Goal: Task Accomplishment & Management: Manage account settings

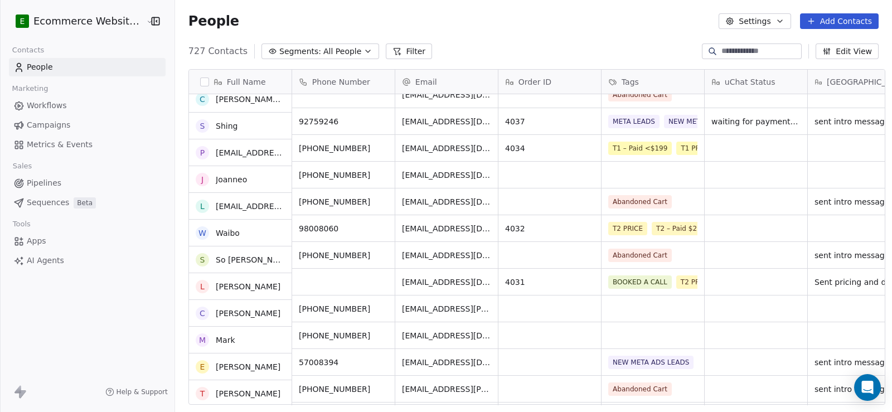
scroll to position [335, 0]
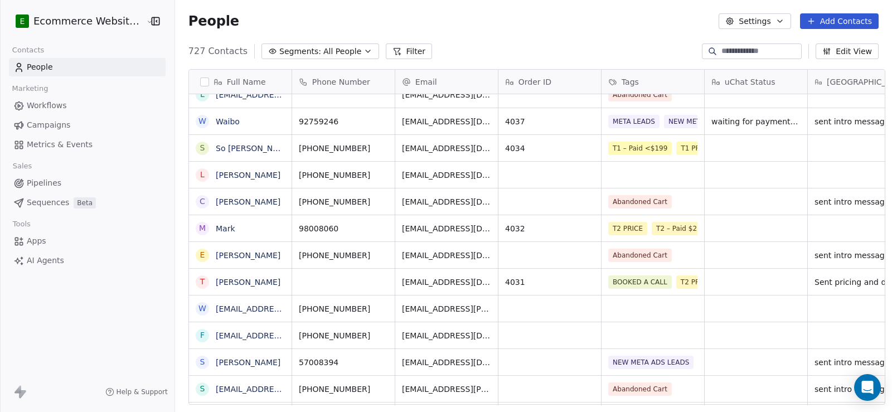
click at [403, 47] on button "Filter" at bounding box center [409, 51] width 46 height 16
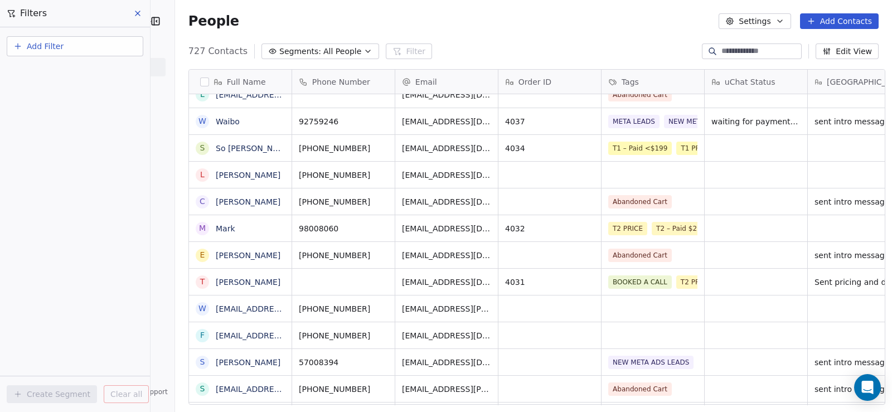
click at [58, 43] on span "Add Filter" at bounding box center [45, 47] width 37 height 12
click at [48, 68] on span "Contact properties" at bounding box center [54, 73] width 72 height 12
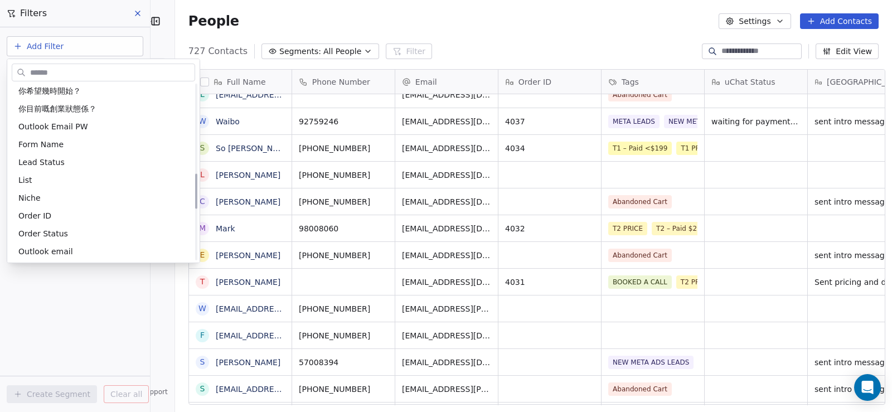
scroll to position [446, 0]
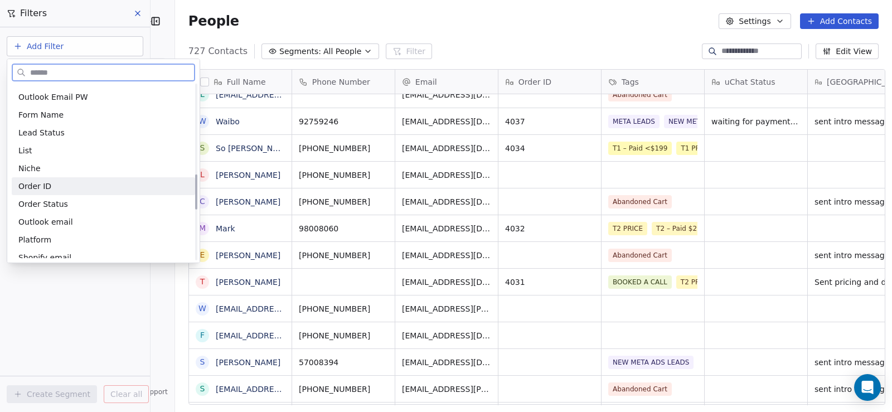
click at [49, 185] on div "Order ID" at bounding box center [103, 186] width 170 height 11
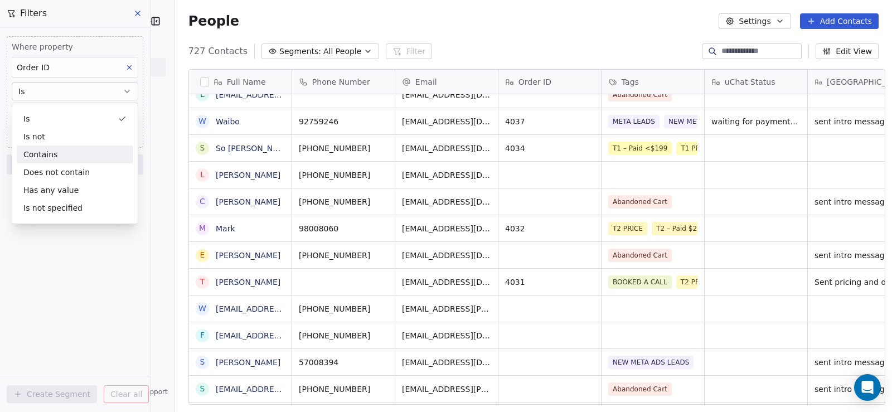
click at [55, 157] on div "Contains" at bounding box center [75, 155] width 117 height 18
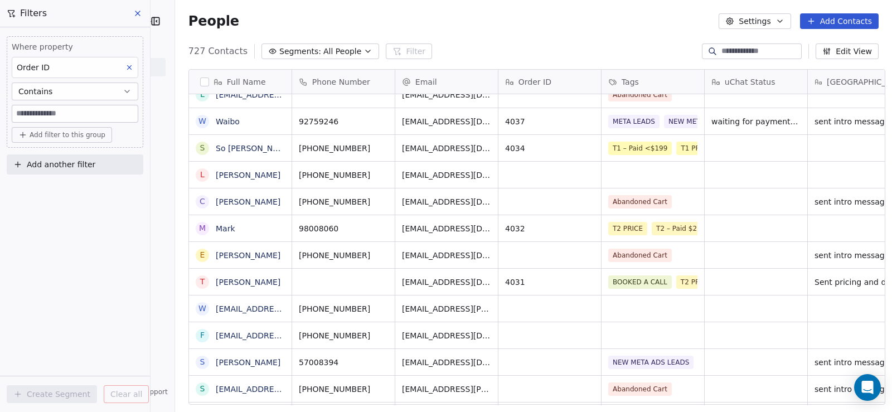
click at [49, 113] on input at bounding box center [74, 113] width 125 height 17
type input "****"
click at [82, 254] on div "Where property Order ID Contains **** Add filter to this group Add another filt…" at bounding box center [75, 219] width 150 height 385
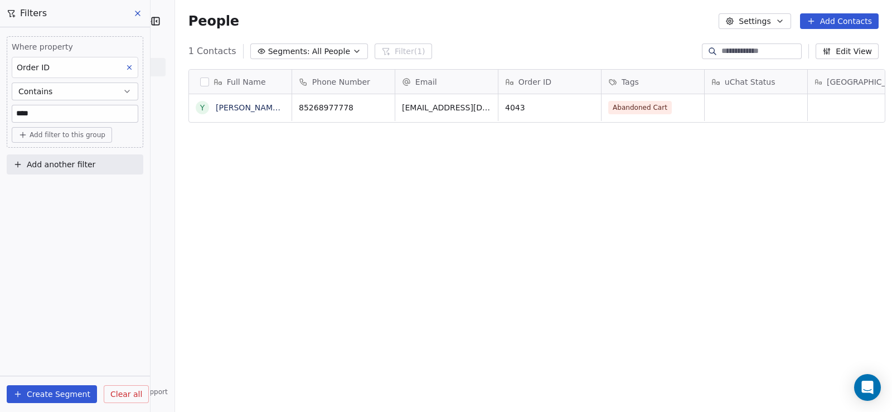
scroll to position [355, 716]
click at [751, 105] on div "grid" at bounding box center [756, 107] width 103 height 27
click at [243, 110] on html "E Ecommerce Website Builder Contacts People Marketing Workflows Campaigns Metri…" at bounding box center [446, 206] width 892 height 412
click at [243, 110] on link "Yan Laam Cheung" at bounding box center [282, 107] width 132 height 9
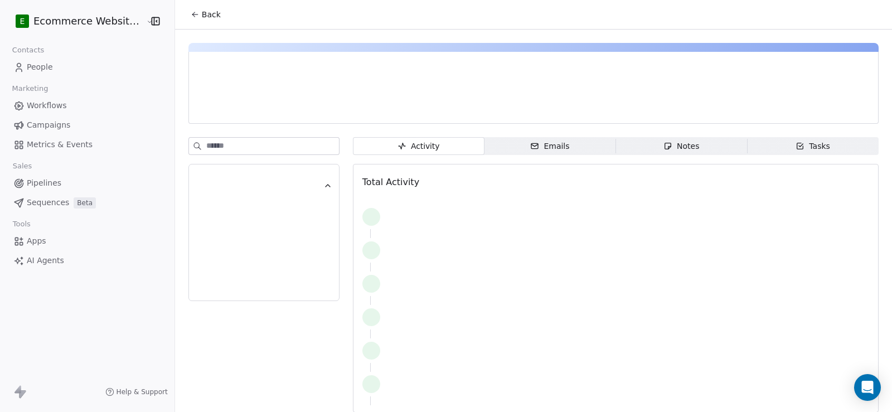
click at [674, 149] on div "Notes" at bounding box center [681, 146] width 36 height 12
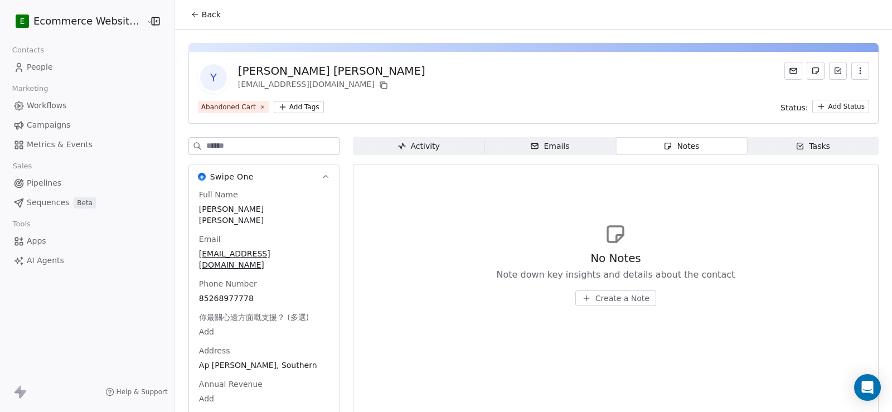
click at [620, 299] on span "Create a Note" at bounding box center [622, 298] width 54 height 11
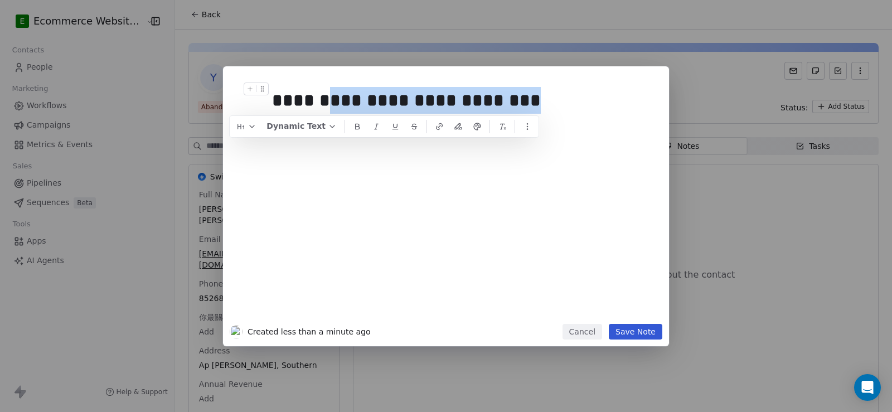
drag, startPoint x: 558, startPoint y: 103, endPoint x: 262, endPoint y: 99, distance: 295.5
click at [272, 100] on div "**********" at bounding box center [462, 101] width 381 height 36
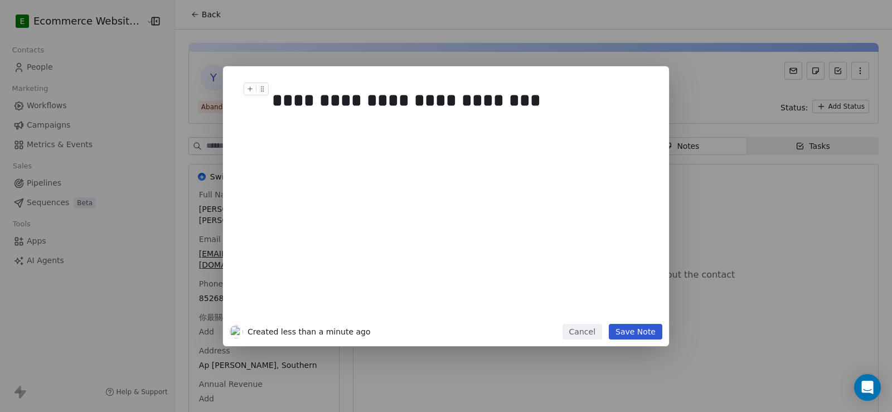
click at [295, 104] on div "**********" at bounding box center [458, 100] width 373 height 27
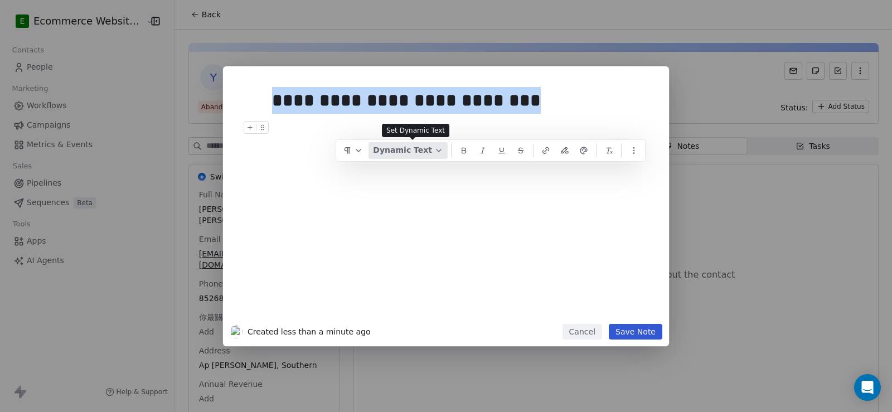
click at [402, 145] on button "Dynamic Text" at bounding box center [408, 150] width 79 height 17
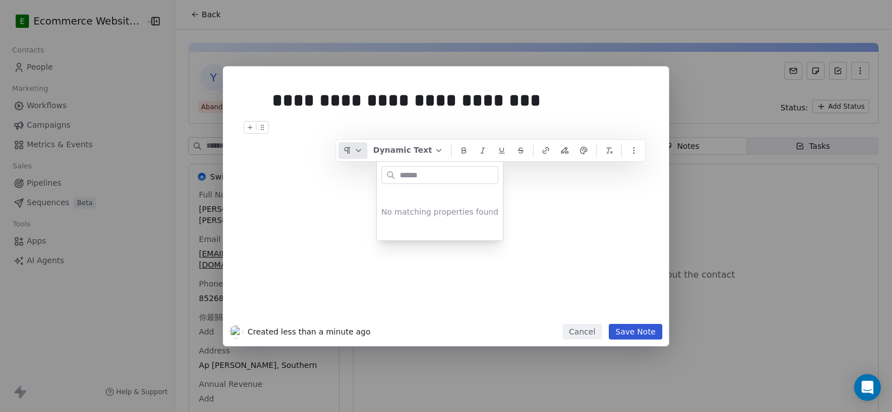
click at [367, 149] on button "button" at bounding box center [352, 150] width 29 height 17
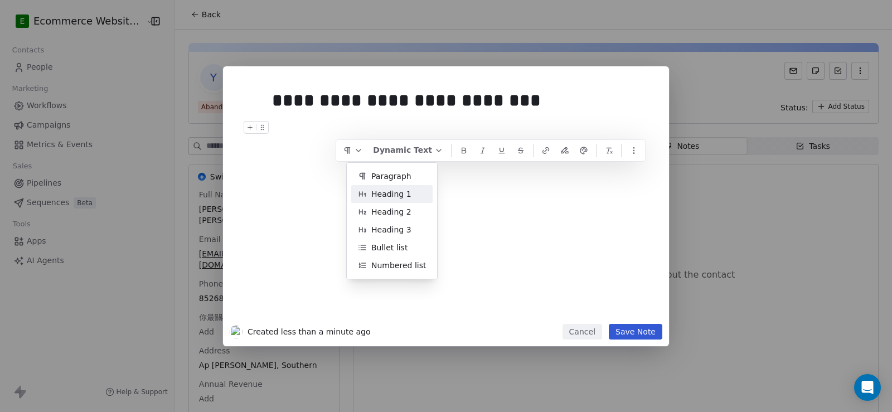
click at [375, 192] on span "Heading 1" at bounding box center [391, 194] width 40 height 12
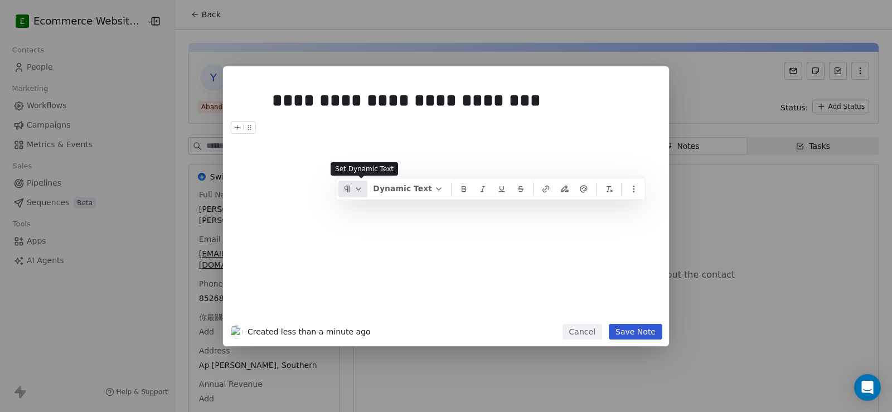
click at [363, 185] on icon "button" at bounding box center [358, 189] width 9 height 9
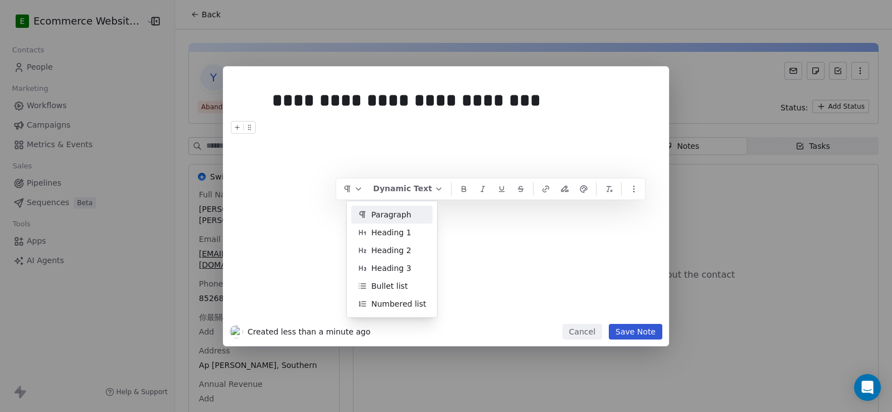
click at [390, 201] on div "Paragraph Heading 1 Heading 2 Heading 3 Bullet list Numbered list" at bounding box center [391, 259] width 91 height 117
click at [376, 216] on span "Paragraph" at bounding box center [391, 215] width 40 height 12
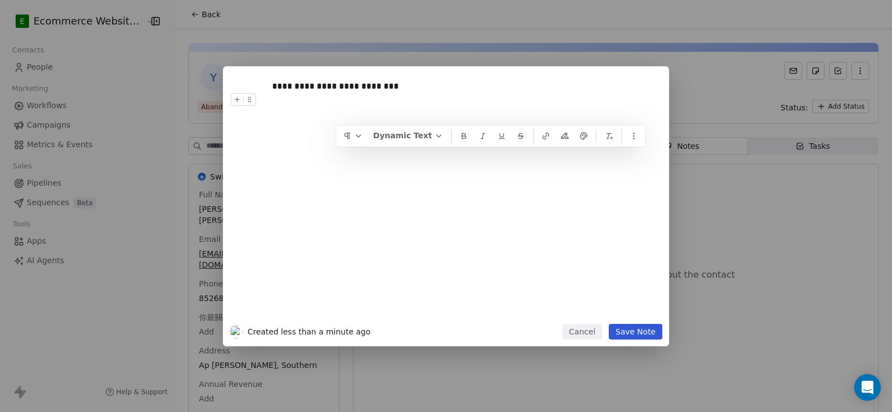
click at [641, 332] on button "Save Note" at bounding box center [636, 332] width 54 height 16
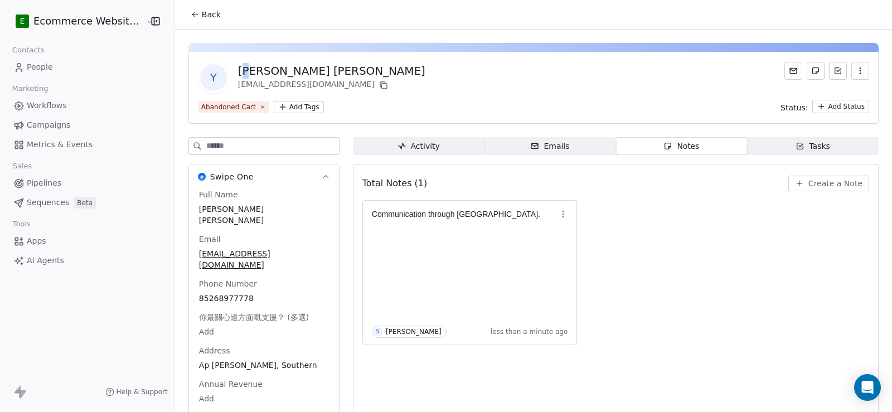
drag, startPoint x: 234, startPoint y: 70, endPoint x: 244, endPoint y: 70, distance: 9.5
click at [244, 70] on div "Yan Laam Cheung" at bounding box center [331, 71] width 187 height 16
